Goal: Find contact information: Find contact information

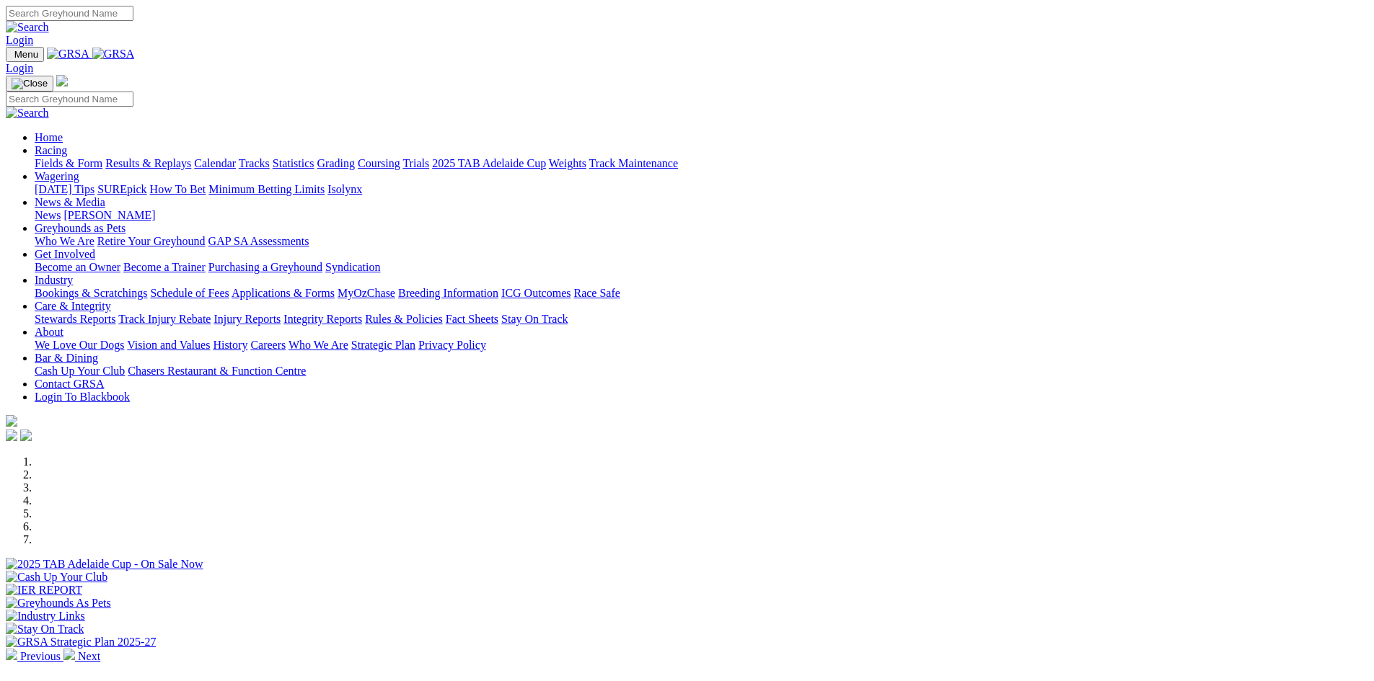
click at [104, 378] on link "Contact GRSA" at bounding box center [69, 384] width 69 height 12
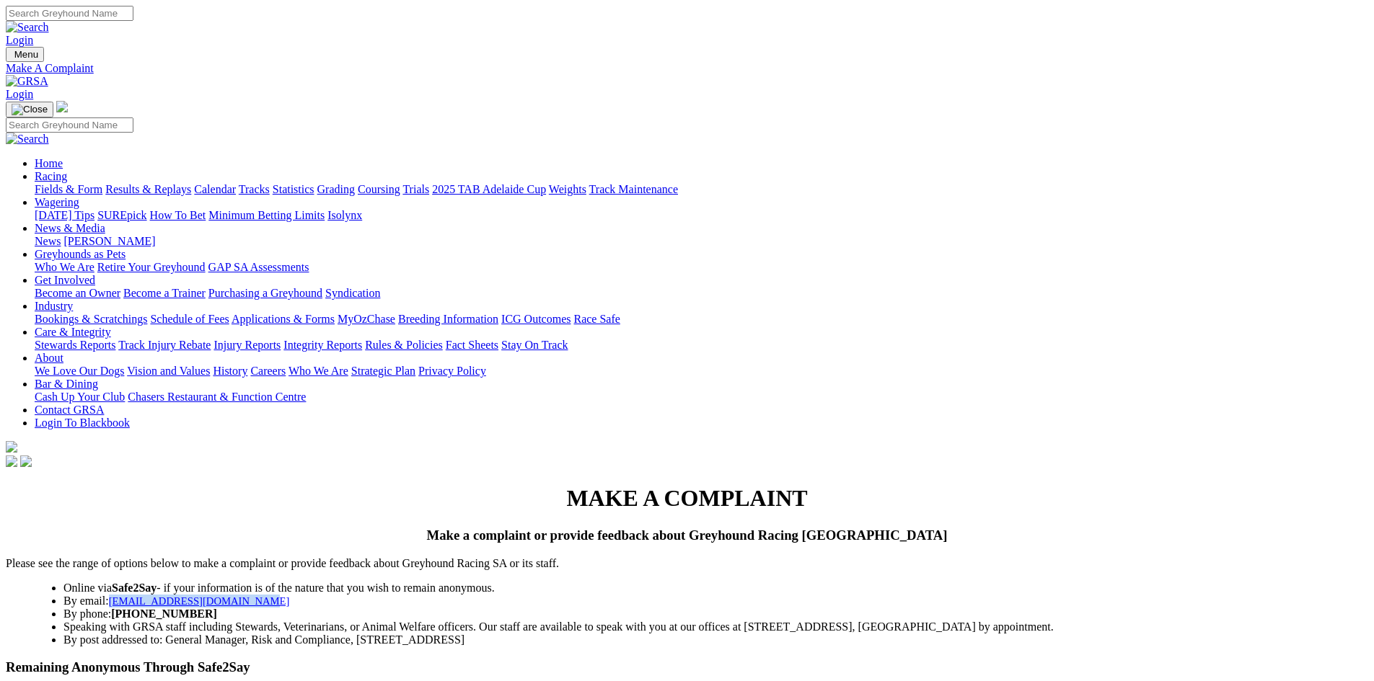
drag, startPoint x: 475, startPoint y: 306, endPoint x: 301, endPoint y: 302, distance: 173.9
click at [301, 595] on li "By email: makeacomplaint@grsa.com.au" at bounding box center [715, 601] width 1305 height 13
copy link "makeacomplaint@grsa.com.au"
